Goal: Task Accomplishment & Management: Manage account settings

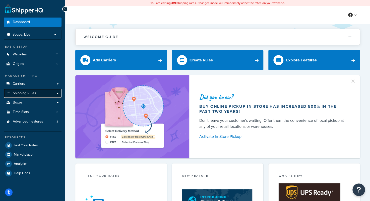
click at [29, 93] on span "Shipping Rules" at bounding box center [24, 93] width 23 height 4
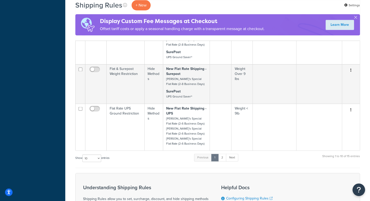
scroll to position [354, 0]
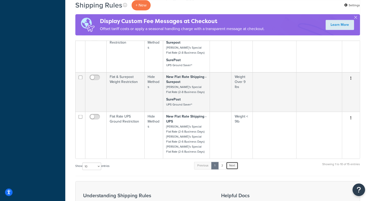
click at [234, 164] on link "Next" at bounding box center [232, 166] width 12 height 8
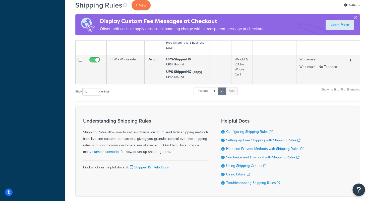
scroll to position [258, 0]
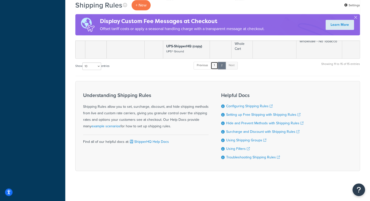
click at [214, 65] on link "1" at bounding box center [215, 66] width 8 height 8
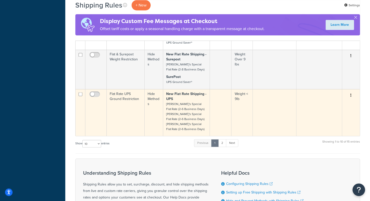
scroll to position [368, 0]
